Goal: Task Accomplishment & Management: Use online tool/utility

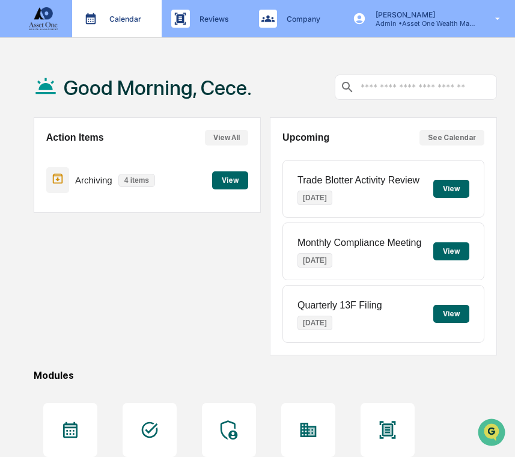
click at [136, 19] on p "Calendar" at bounding box center [123, 18] width 47 height 9
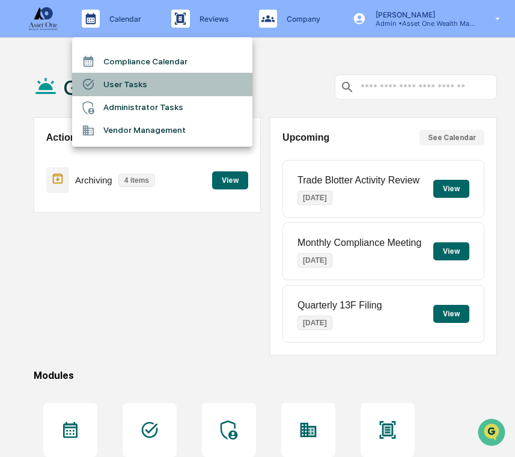
click at [130, 88] on li "User Tasks" at bounding box center [162, 84] width 180 height 23
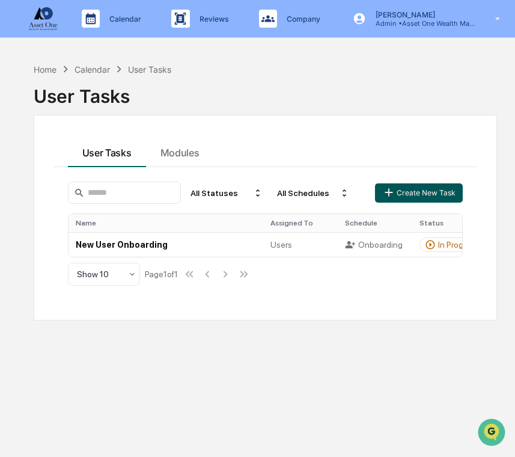
click at [409, 187] on button "Create New Task" at bounding box center [419, 192] width 88 height 19
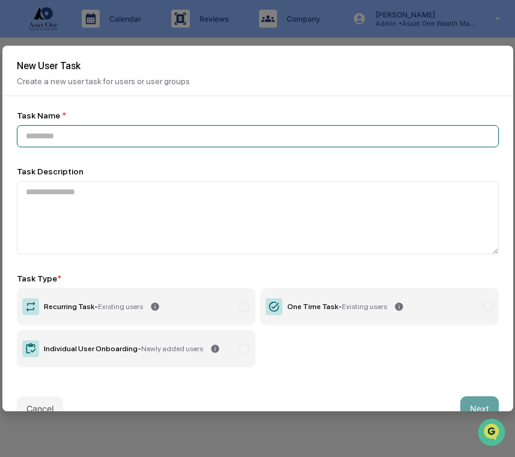
paste input "**********"
type input "**********"
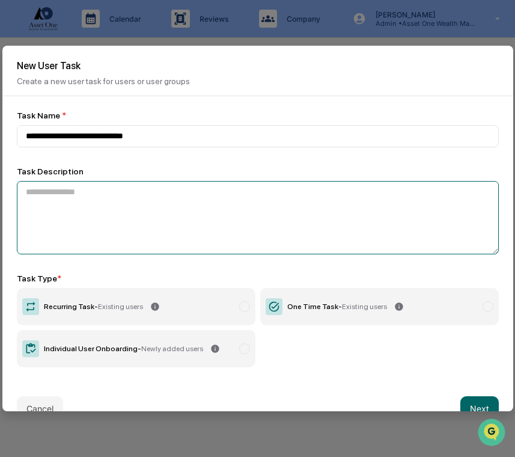
click at [65, 223] on textarea at bounding box center [258, 217] width 482 height 73
paste textarea "**********"
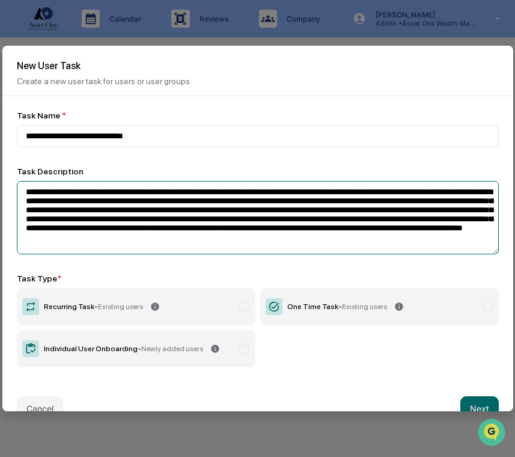
drag, startPoint x: 122, startPoint y: 195, endPoint x: 65, endPoint y: 197, distance: 56.5
click at [65, 197] on textarea "**********" at bounding box center [258, 217] width 482 height 73
paste textarea "**********"
type textarea "**********"
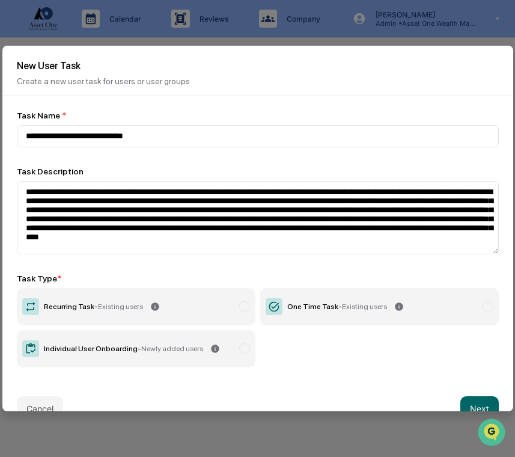
click at [220, 314] on label "Recurring Task - Existing users" at bounding box center [136, 306] width 239 height 37
click at [473, 406] on button "Next" at bounding box center [479, 408] width 38 height 24
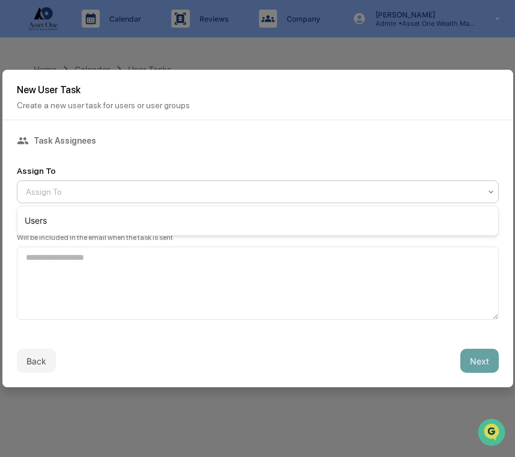
click at [180, 200] on div "Assign To" at bounding box center [258, 191] width 482 height 23
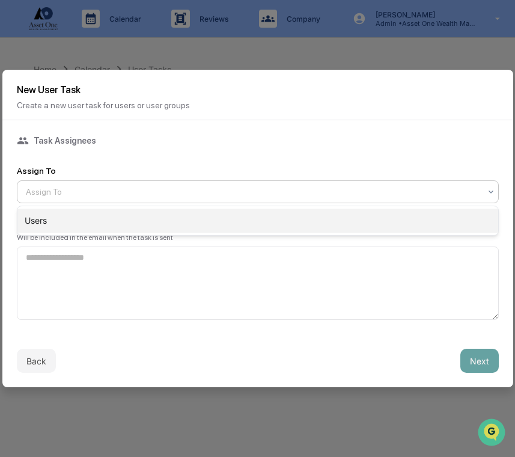
click at [183, 215] on div "Users" at bounding box center [257, 220] width 481 height 24
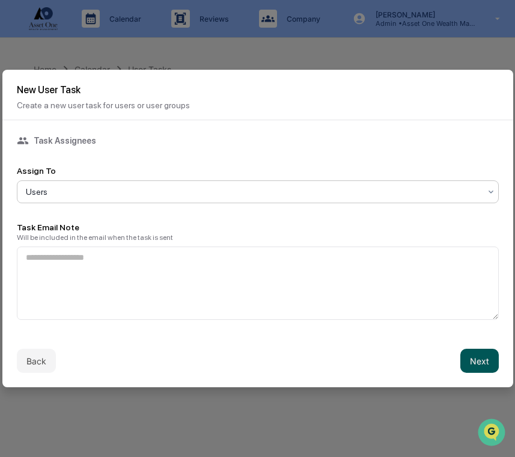
click at [487, 366] on button "Next" at bounding box center [479, 360] width 38 height 24
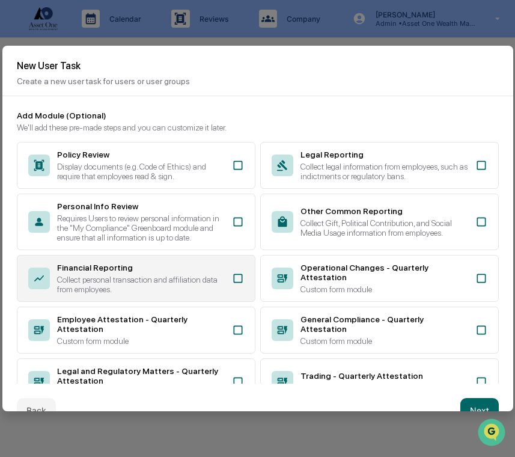
scroll to position [209, 0]
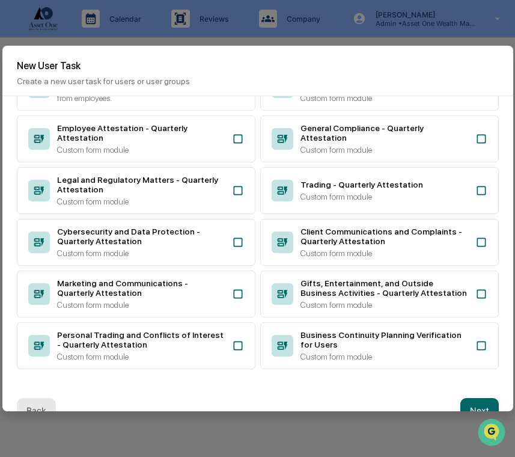
click at [41, 401] on button "Back" at bounding box center [36, 410] width 39 height 24
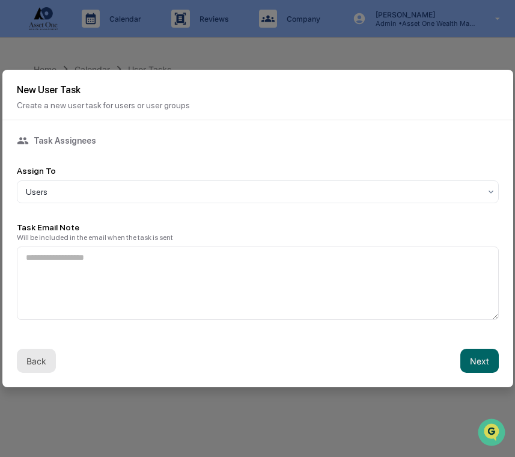
click at [40, 358] on button "Back" at bounding box center [36, 360] width 39 height 24
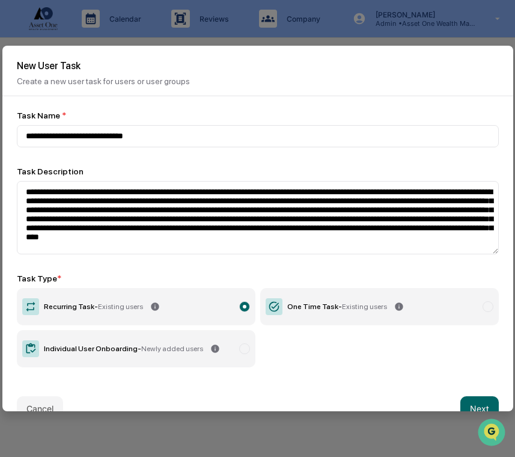
scroll to position [25, 0]
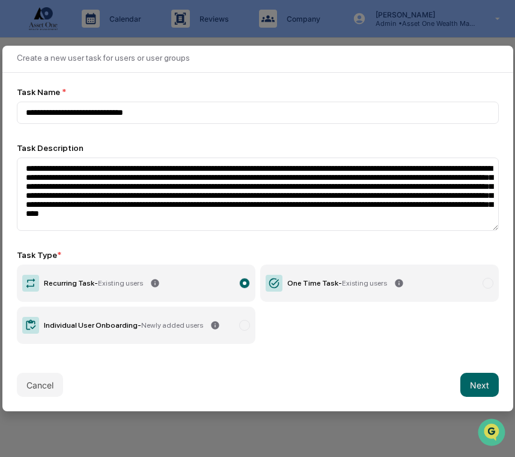
click at [458, 386] on div "Cancel Next" at bounding box center [257, 384] width 511 height 53
click at [476, 386] on button "Next" at bounding box center [479, 384] width 38 height 24
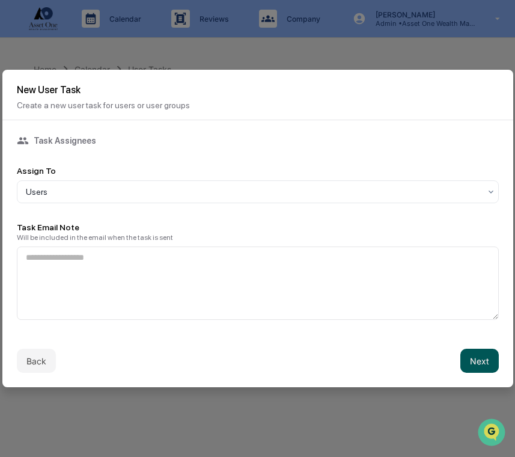
scroll to position [0, 0]
click at [470, 365] on button "Next" at bounding box center [479, 360] width 38 height 24
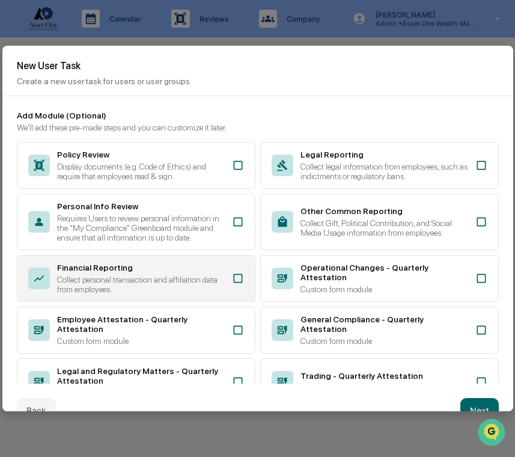
scroll to position [209, 0]
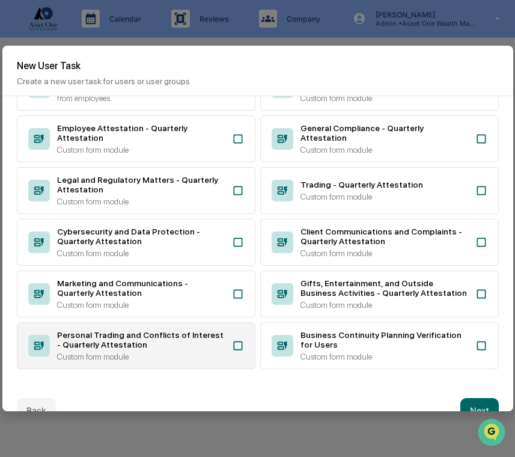
drag, startPoint x: 148, startPoint y: 344, endPoint x: 162, endPoint y: 336, distance: 15.6
click at [148, 344] on div "Personal Trading and Conflicts of Interest - Quarterly Attestation" at bounding box center [141, 339] width 168 height 19
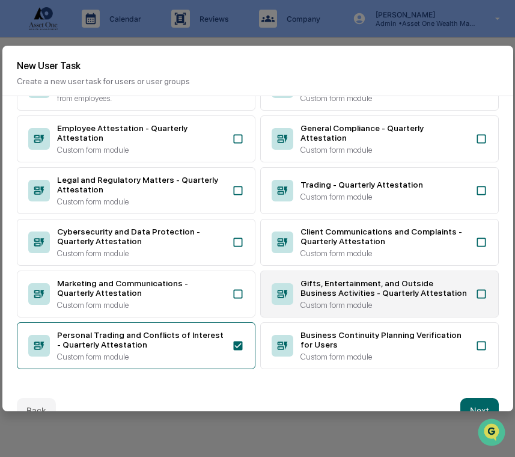
click at [302, 278] on div "Gifts, Entertainment, and Outside Business Activities - Quarterly Attestation" at bounding box center [384, 287] width 168 height 19
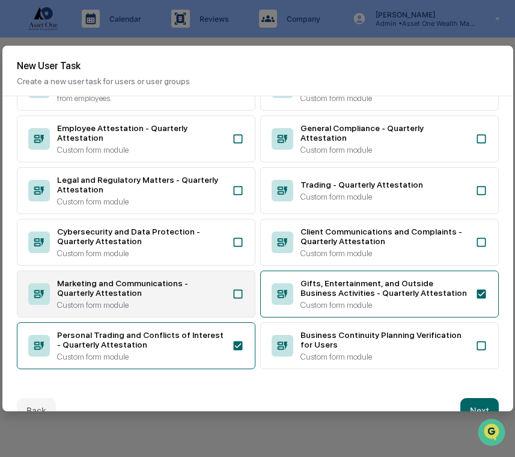
click at [169, 294] on div "Marketing and Communications - Quarterly Attestation" at bounding box center [141, 287] width 168 height 19
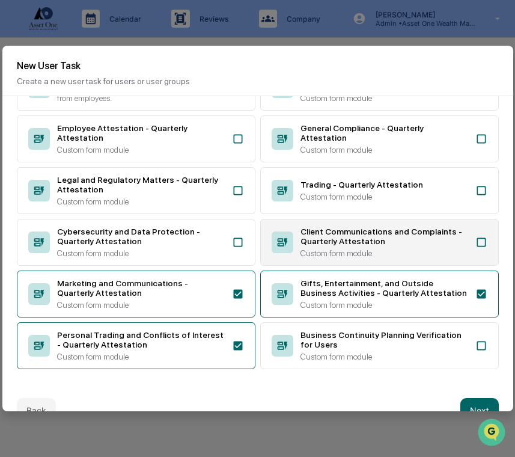
click at [307, 255] on div "Custom form module" at bounding box center [384, 253] width 168 height 10
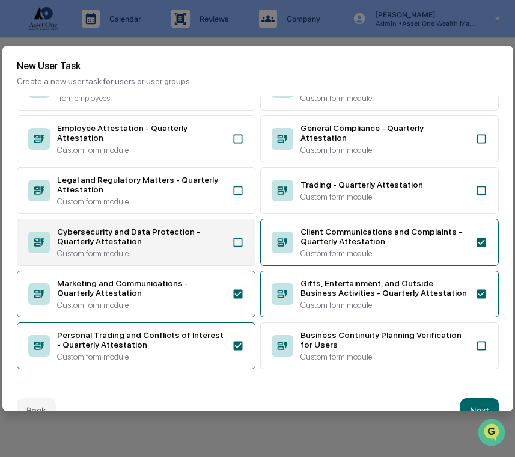
click at [192, 253] on div "Custom form module" at bounding box center [141, 253] width 168 height 10
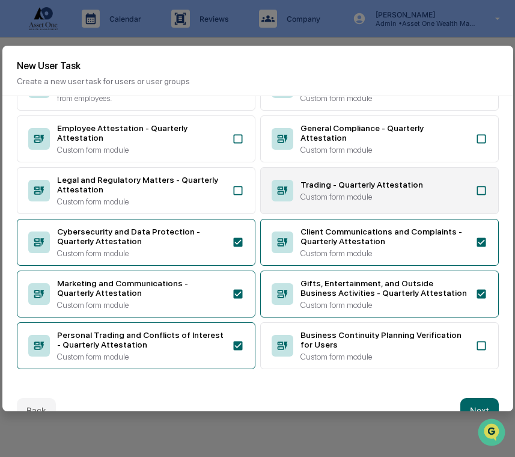
click at [303, 198] on div "Custom form module" at bounding box center [384, 197] width 168 height 10
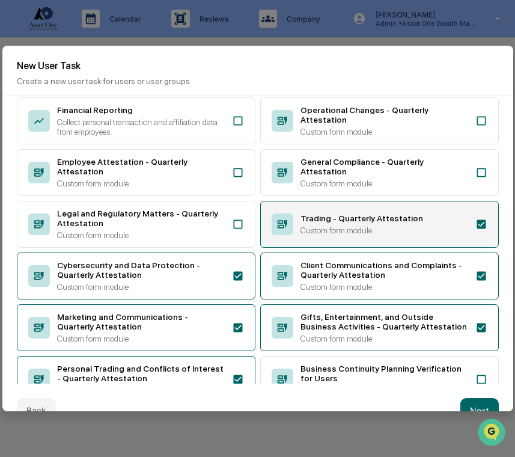
scroll to position [154, 0]
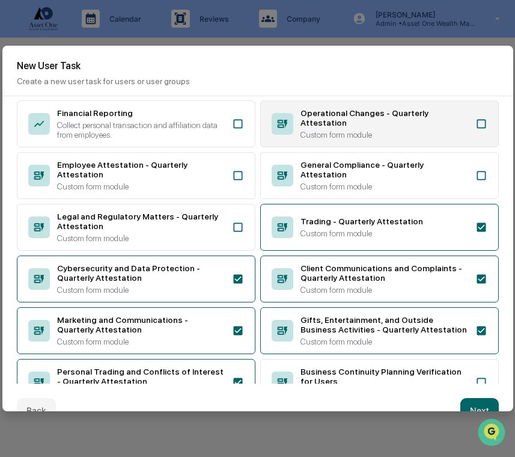
click at [309, 127] on div "Operational Changes - Quarterly Attestation" at bounding box center [384, 117] width 168 height 19
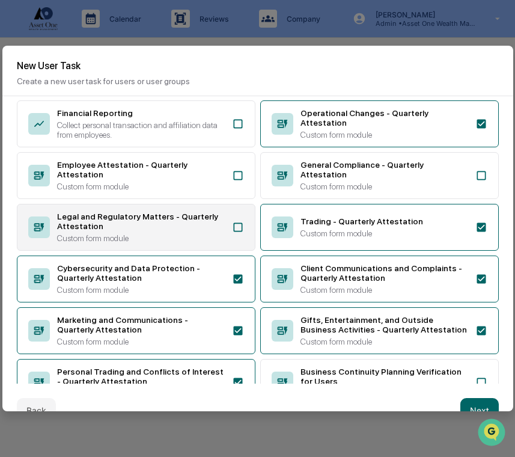
click at [196, 243] on div "Legal and Regulatory Matters - Quarterly Attestation Custom form module" at bounding box center [141, 226] width 168 height 31
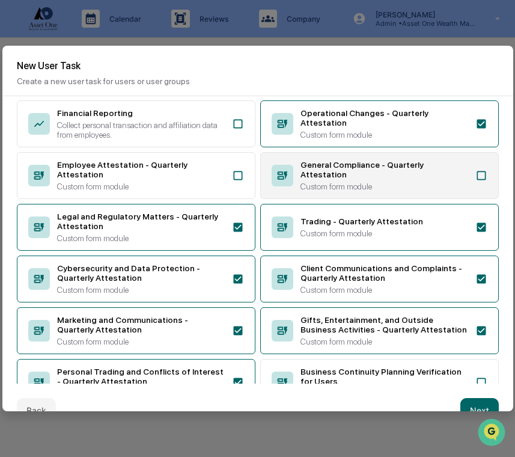
click at [303, 178] on div "General Compliance - Quarterly Attestation" at bounding box center [384, 169] width 168 height 19
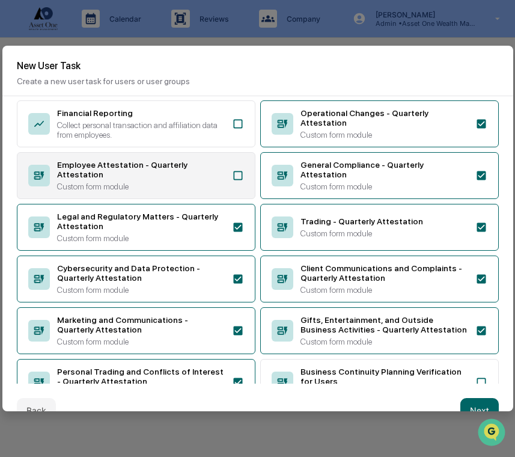
click at [206, 178] on div "Employee Attestation - Quarterly Attestation" at bounding box center [141, 169] width 168 height 19
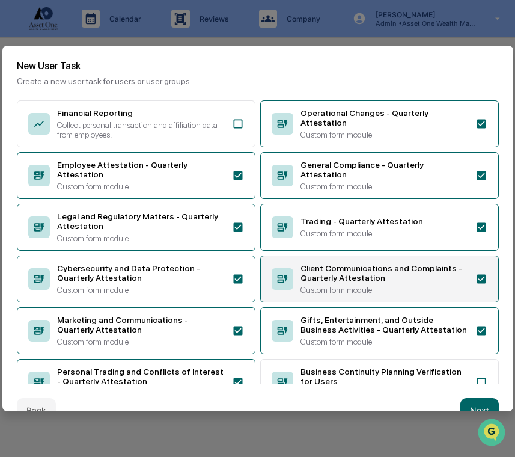
scroll to position [209, 0]
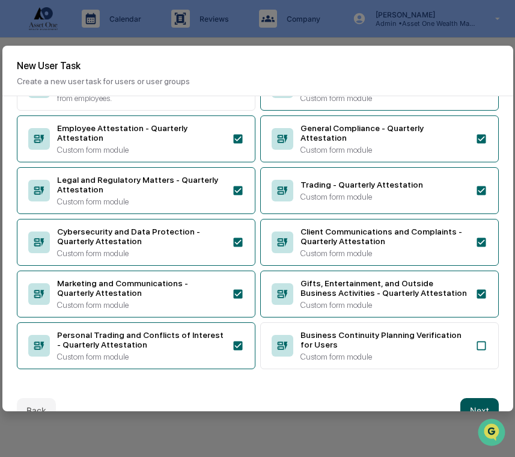
click at [478, 398] on button "Next" at bounding box center [479, 410] width 38 height 24
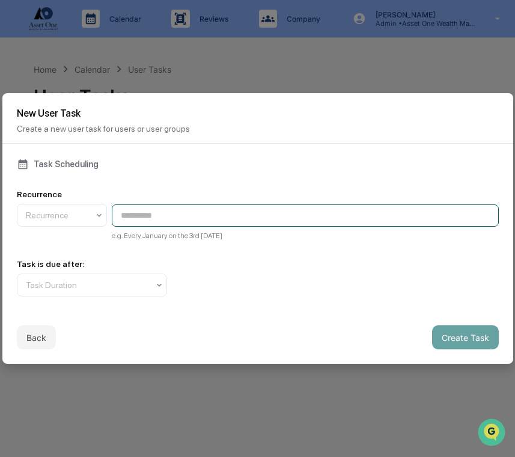
click at [171, 215] on input at bounding box center [305, 215] width 387 height 22
paste input "**********"
type input "**********"
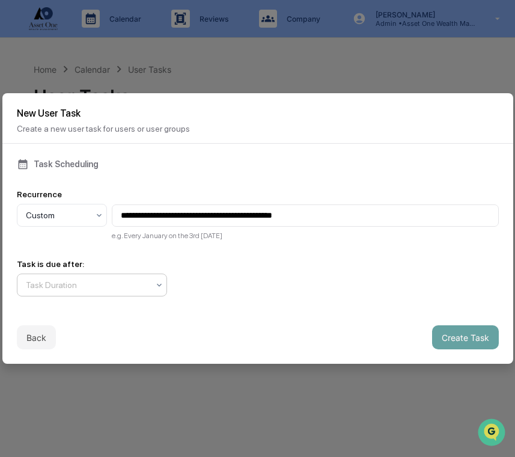
click at [113, 293] on div "Task Duration" at bounding box center [87, 284] width 135 height 17
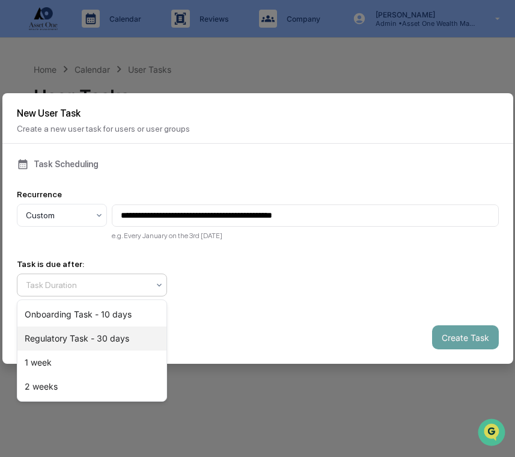
click at [112, 330] on div "Regulatory Task - 30 days" at bounding box center [91, 338] width 149 height 24
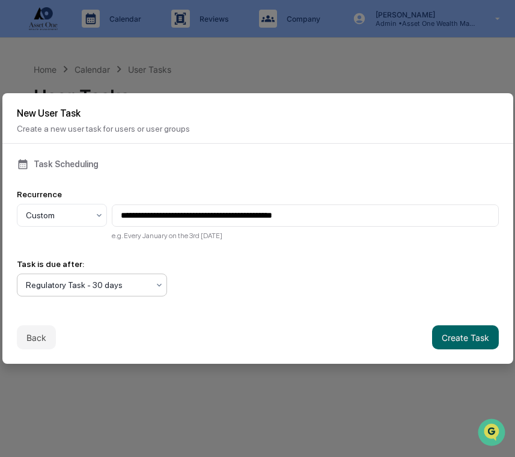
click at [448, 319] on div "Back Create Task" at bounding box center [257, 337] width 511 height 53
click at [446, 331] on button "Create Task" at bounding box center [465, 337] width 67 height 24
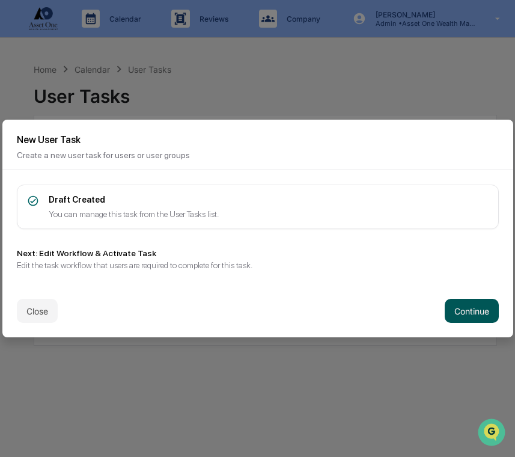
click at [466, 309] on button "Continue" at bounding box center [472, 311] width 54 height 24
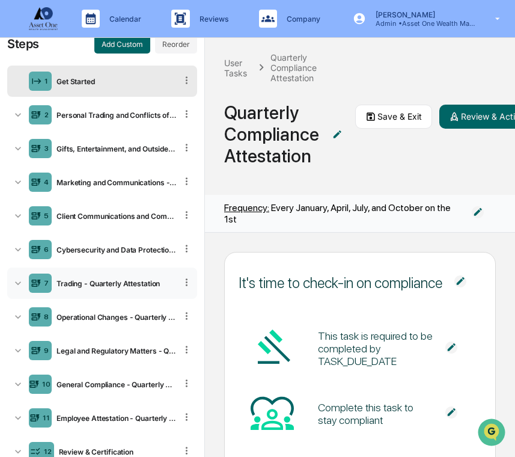
scroll to position [33, 0]
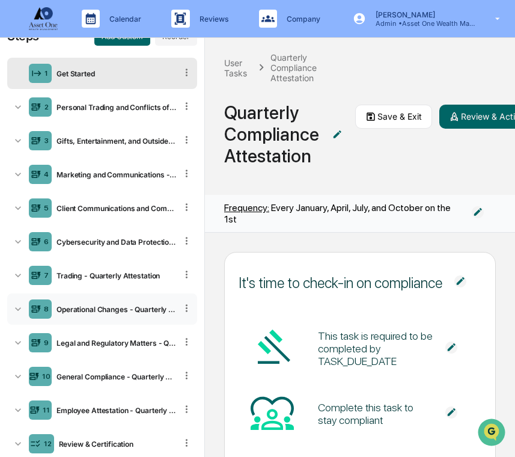
click at [105, 314] on div "8 Operational Changes - Quarterly Attestation" at bounding box center [102, 308] width 190 height 31
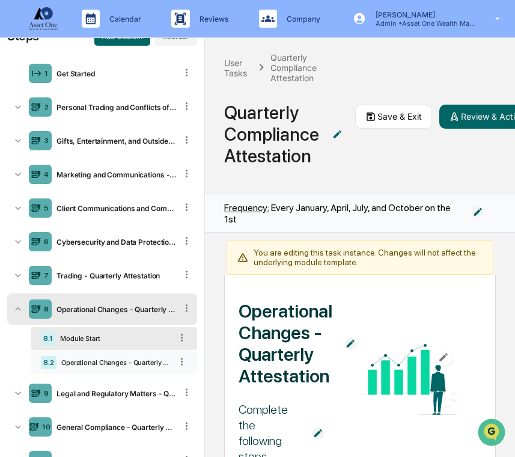
click at [115, 356] on div "8.2 Operational Changes - Quarterly Attestation" at bounding box center [114, 362] width 166 height 23
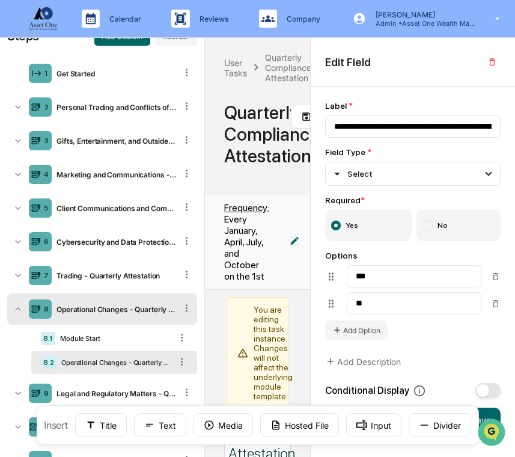
scroll to position [1, 0]
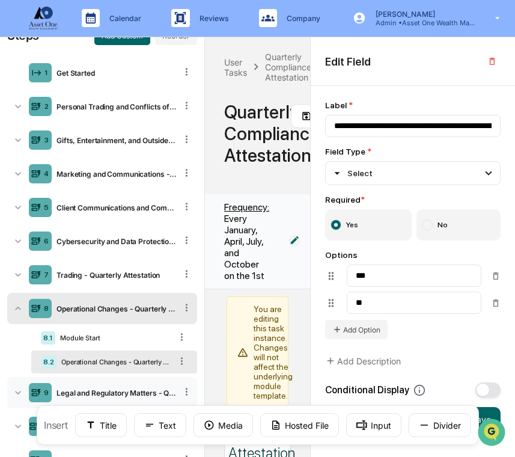
click at [110, 385] on div "9 Legal and Regulatory Matters - Quarterly Attestation" at bounding box center [102, 392] width 190 height 31
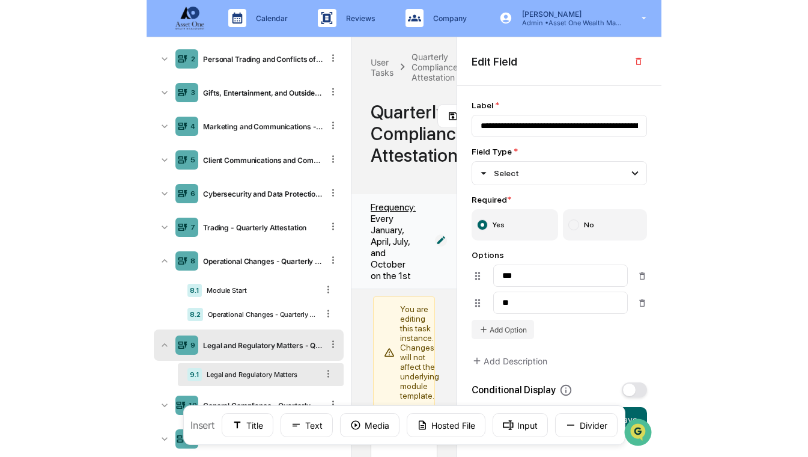
scroll to position [87, 0]
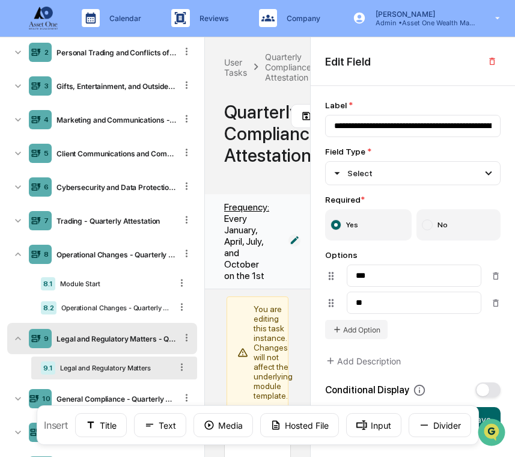
click at [110, 377] on div "9.1 Legal and Regulatory Matters" at bounding box center [114, 367] width 166 height 23
click at [123, 367] on div "Legal and Regulatory Matters" at bounding box center [113, 367] width 116 height 8
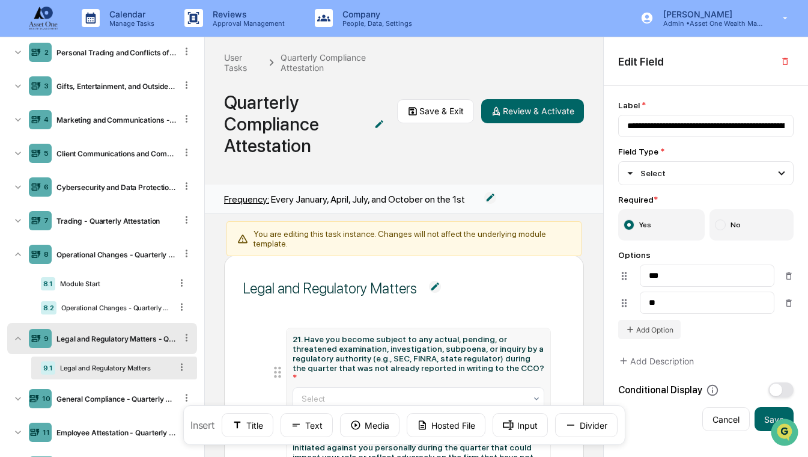
scroll to position [0, 0]
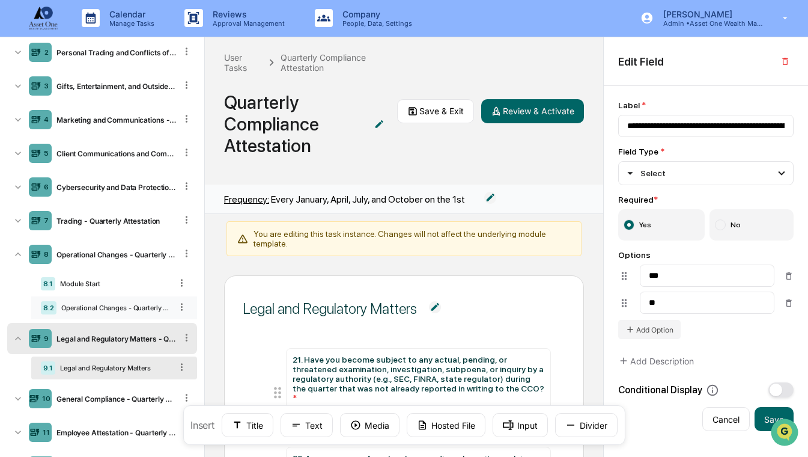
click at [114, 300] on div "8.2 Operational Changes - Quarterly Attestation" at bounding box center [114, 307] width 166 height 23
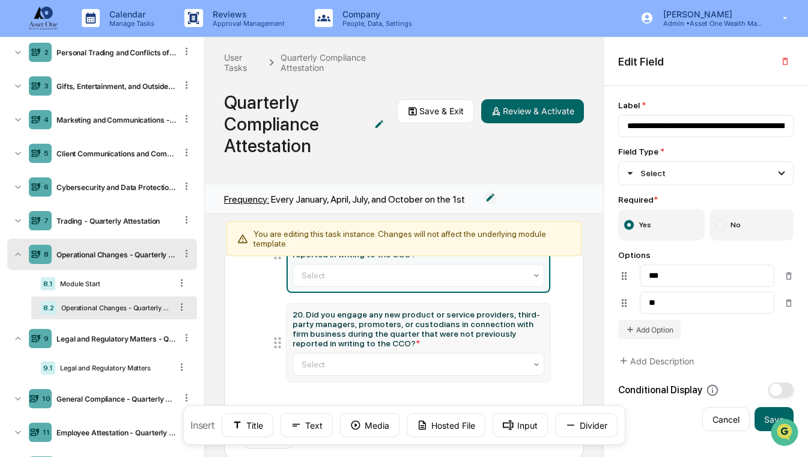
scroll to position [144, 0]
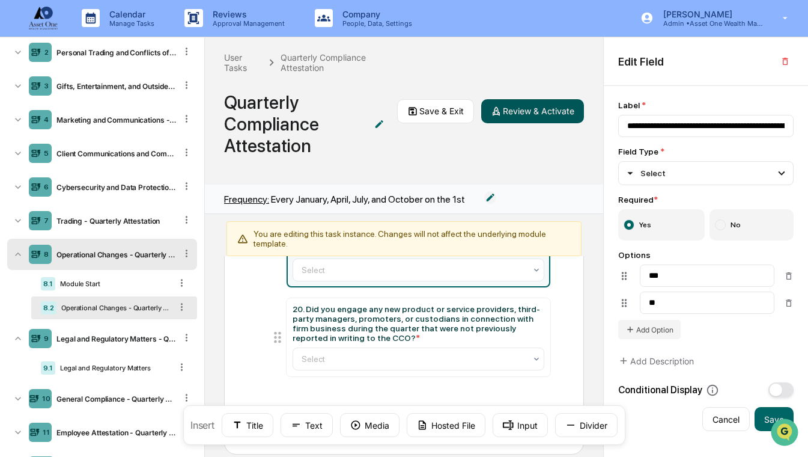
click at [514, 116] on button "Review & Activate" at bounding box center [532, 111] width 103 height 24
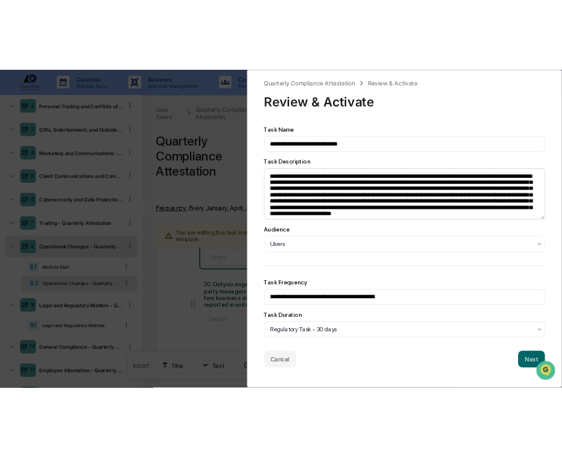
scroll to position [29, 0]
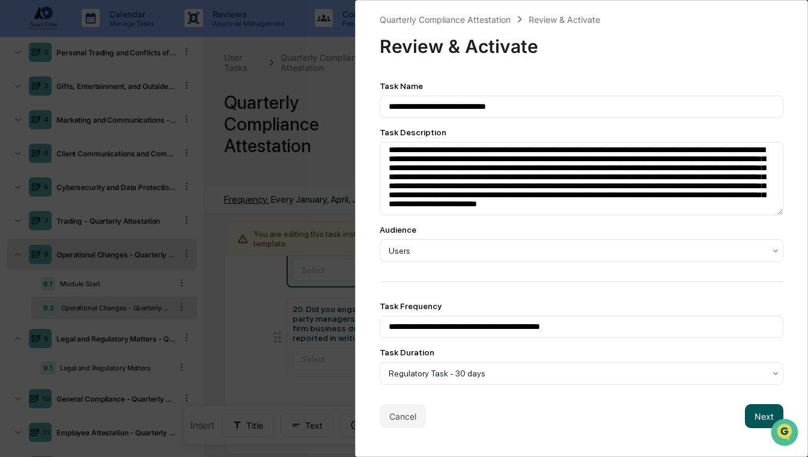
click at [514, 411] on button "Next" at bounding box center [764, 416] width 38 height 24
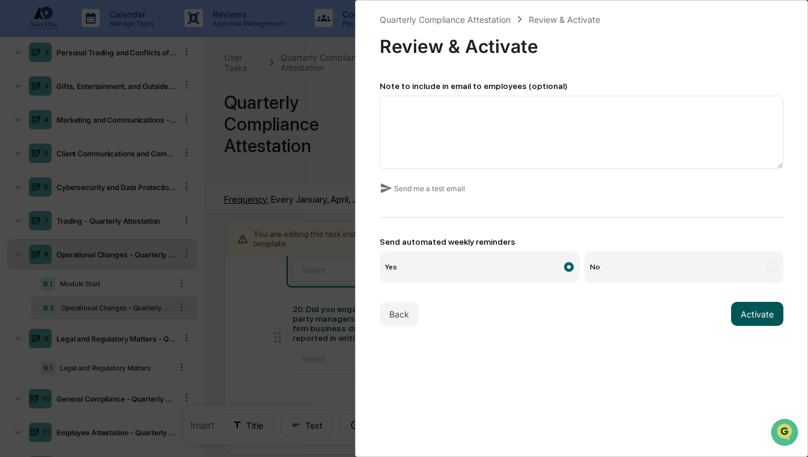
click at [514, 319] on button "Activate" at bounding box center [757, 314] width 52 height 24
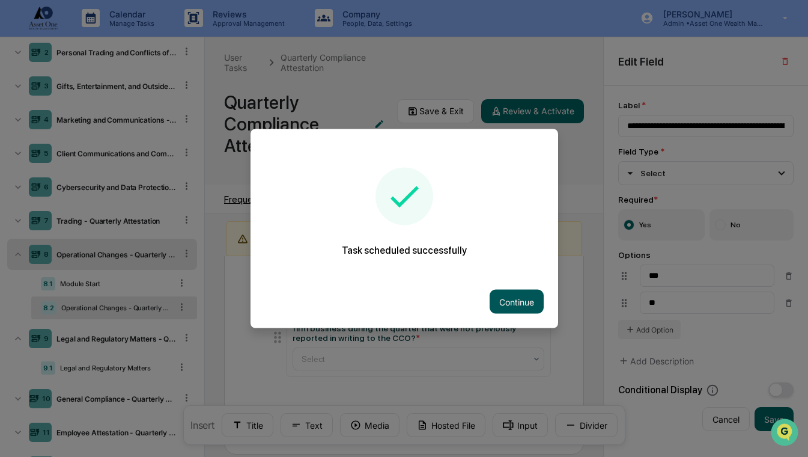
click at [500, 305] on button "Continue" at bounding box center [517, 302] width 54 height 24
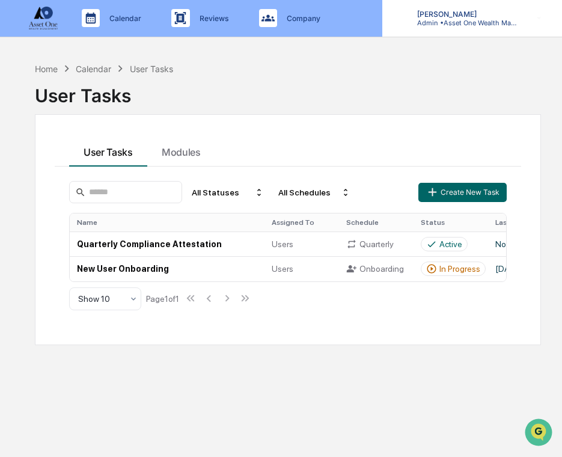
click at [442, 20] on p "Admin • Asset One Wealth Management" at bounding box center [463, 23] width 112 height 8
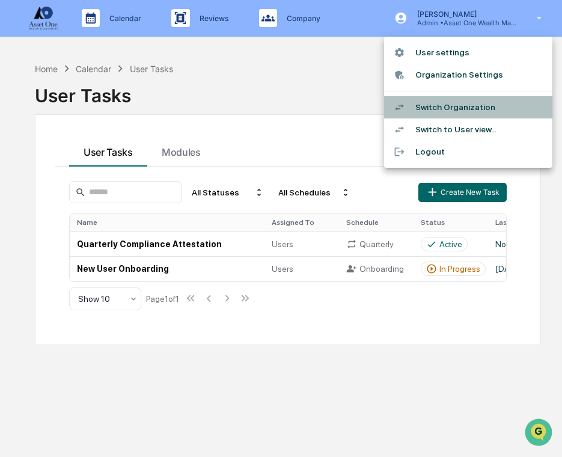
click at [443, 100] on li "Switch Organization" at bounding box center [468, 107] width 168 height 22
